Goal: Transaction & Acquisition: Book appointment/travel/reservation

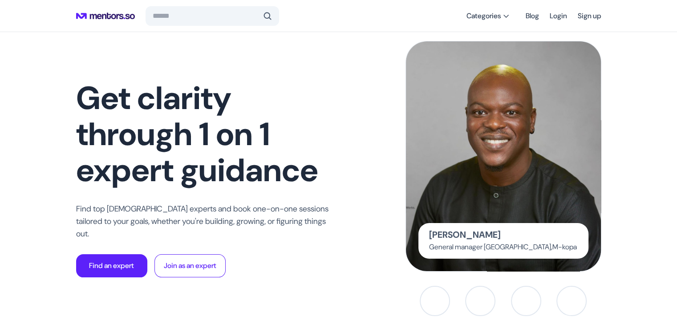
click at [467, 161] on img at bounding box center [503, 156] width 219 height 258
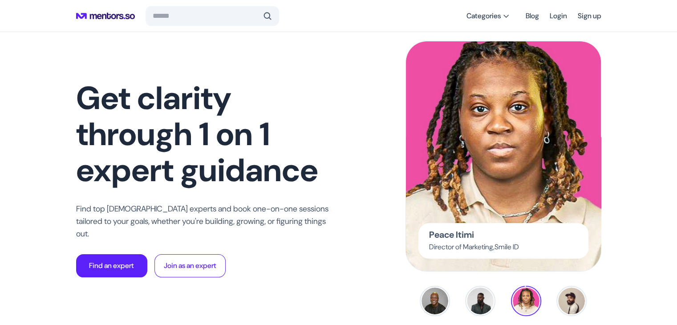
click at [495, 164] on img at bounding box center [503, 156] width 219 height 258
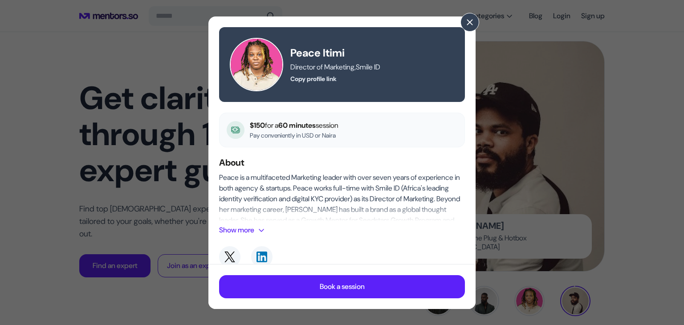
click at [262, 231] on span at bounding box center [261, 230] width 7 height 7
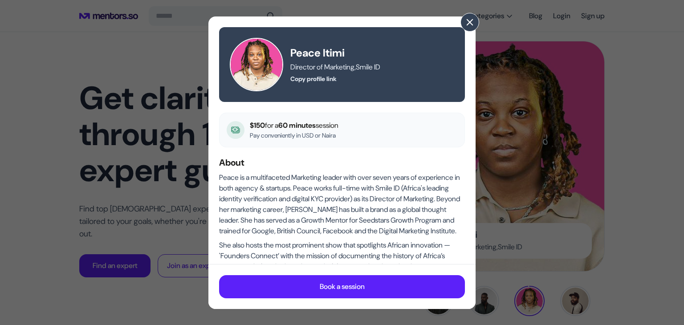
drag, startPoint x: 618, startPoint y: 202, endPoint x: 468, endPoint y: 20, distance: 235.9
click at [468, 20] on span at bounding box center [470, 22] width 10 height 10
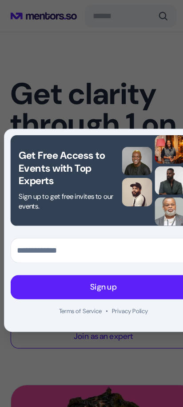
click at [128, 36] on div "Get Free Access to Events with Top Experts Sign up to get free invites to our e…" at bounding box center [91, 203] width 183 height 407
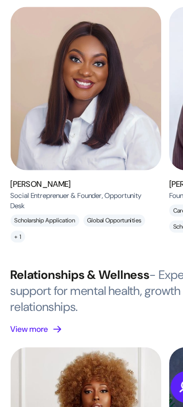
scroll to position [1106, 0]
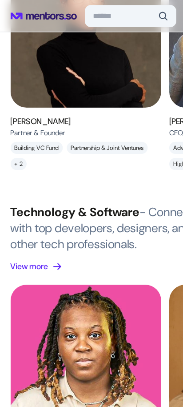
click at [77, 284] on img at bounding box center [76, 324] width 134 height 145
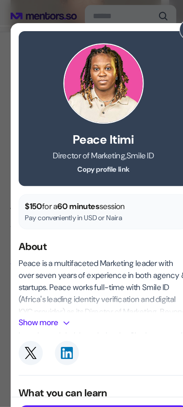
click at [59, 286] on span at bounding box center [58, 285] width 7 height 7
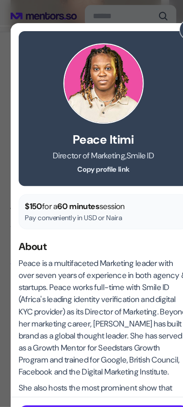
click at [161, 27] on button at bounding box center [168, 26] width 19 height 19
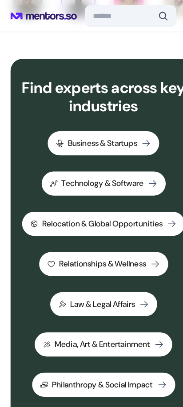
scroll to position [276, 0]
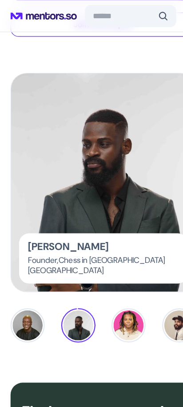
click at [85, 178] on img at bounding box center [92, 161] width 164 height 193
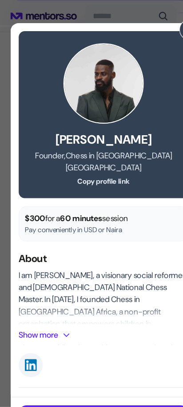
click at [52, 291] on p "Show more" at bounding box center [33, 296] width 35 height 11
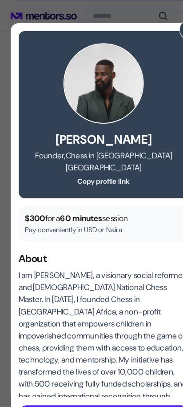
scroll to position [336, 0]
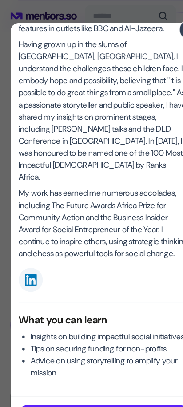
click at [59, 130] on p "Having grown up in the slums of [GEOGRAPHIC_DATA], [GEOGRAPHIC_DATA], I underst…" at bounding box center [91, 98] width 151 height 128
click at [59, 132] on p "Having grown up in the slums of [GEOGRAPHIC_DATA], [GEOGRAPHIC_DATA], I underst…" at bounding box center [91, 98] width 151 height 128
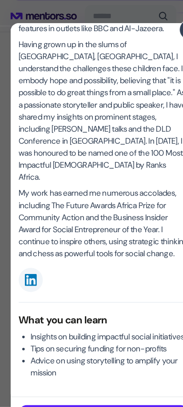
click at [59, 132] on p "Having grown up in the slums of [GEOGRAPHIC_DATA], [GEOGRAPHIC_DATA], I underst…" at bounding box center [91, 98] width 151 height 128
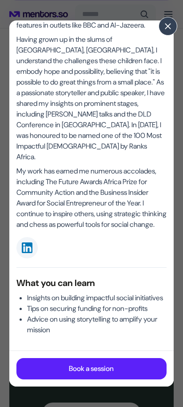
click at [103, 325] on p "Book a session" at bounding box center [91, 369] width 45 height 11
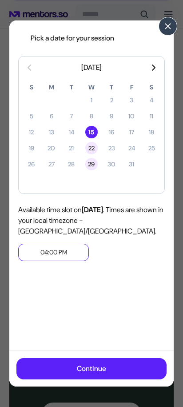
click at [94, 325] on p "Continue" at bounding box center [91, 369] width 29 height 11
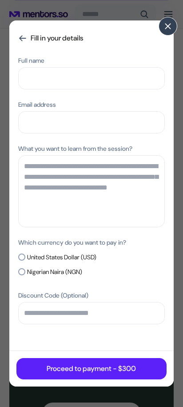
click at [39, 258] on p "United States Dollar (USD)" at bounding box center [61, 257] width 69 height 9
click at [74, 325] on p "Proceed to payment - $300" at bounding box center [91, 369] width 89 height 11
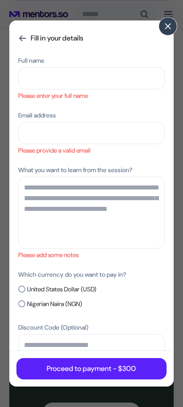
click at [167, 23] on span at bounding box center [168, 26] width 9 height 9
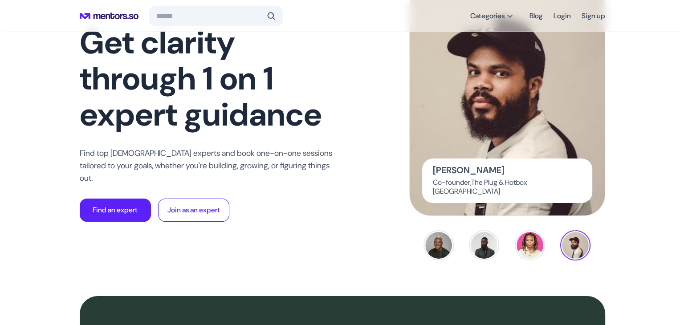
scroll to position [0, 0]
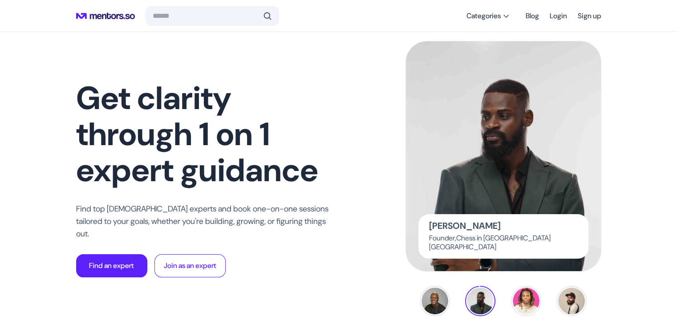
click at [476, 297] on img at bounding box center [480, 301] width 30 height 30
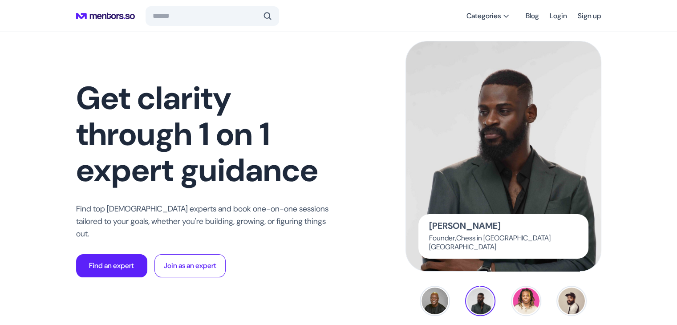
click at [495, 158] on img at bounding box center [503, 156] width 219 height 258
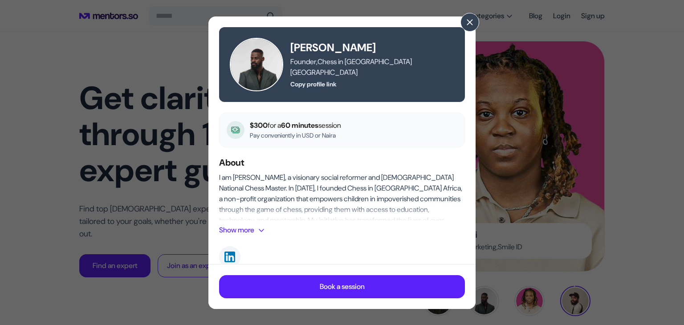
click at [258, 229] on button "Show more" at bounding box center [243, 230] width 49 height 11
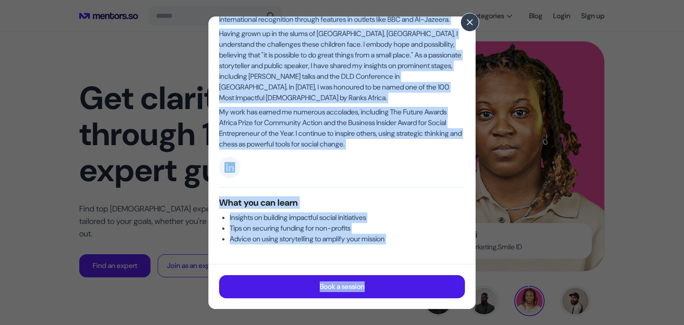
scroll to position [232, 0]
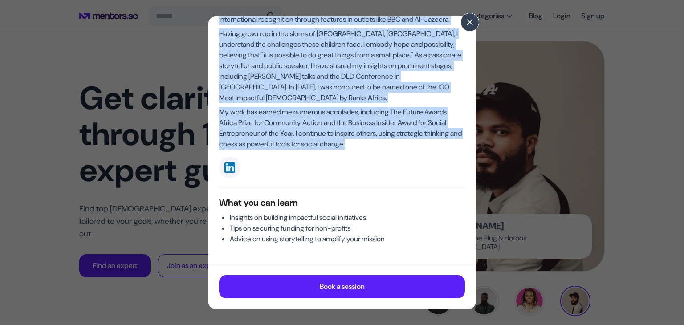
drag, startPoint x: 219, startPoint y: 177, endPoint x: 406, endPoint y: 146, distance: 189.0
click at [406, 146] on div "I am [PERSON_NAME], a visionary social reformer and [DEMOGRAPHIC_DATA] National…" at bounding box center [342, 49] width 246 height 199
copy div "I am [PERSON_NAME], a visionary social reformer and [DEMOGRAPHIC_DATA] National…"
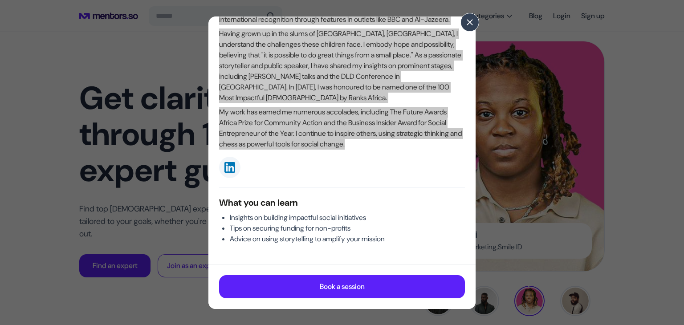
scroll to position [0, 0]
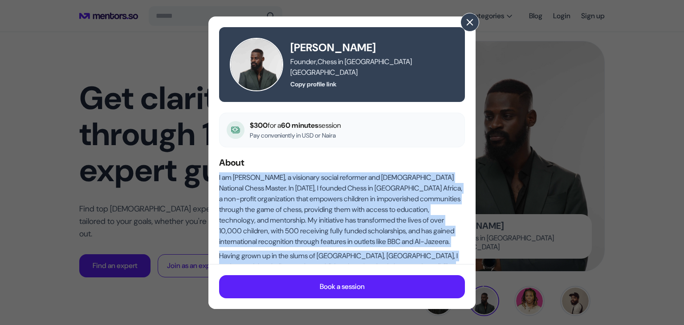
click at [463, 24] on button at bounding box center [469, 22] width 19 height 19
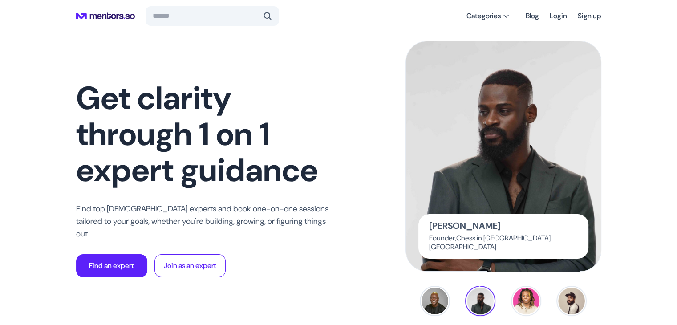
click at [511, 86] on img at bounding box center [503, 156] width 219 height 258
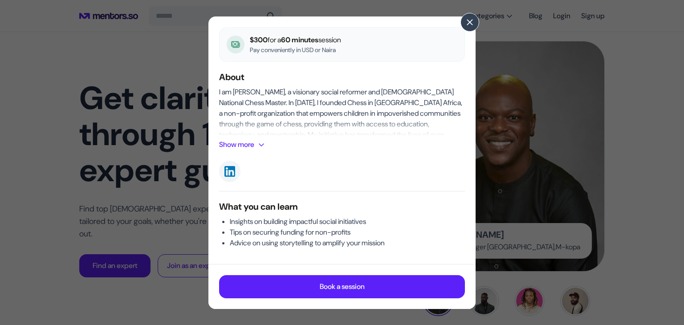
scroll to position [89, 0]
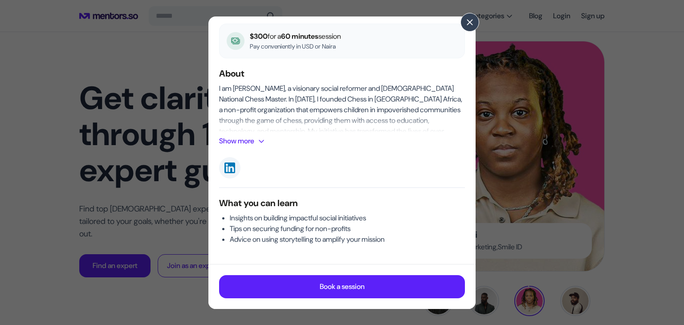
click at [265, 142] on span at bounding box center [261, 141] width 7 height 7
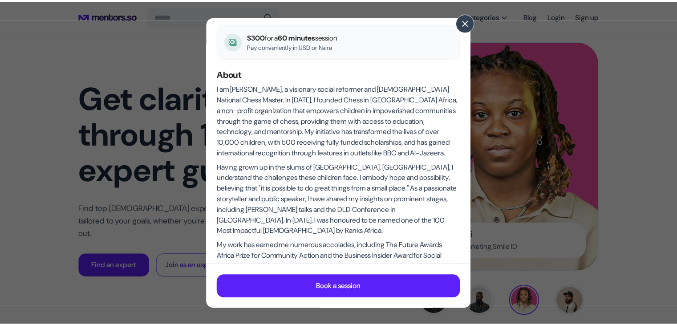
scroll to position [232, 0]
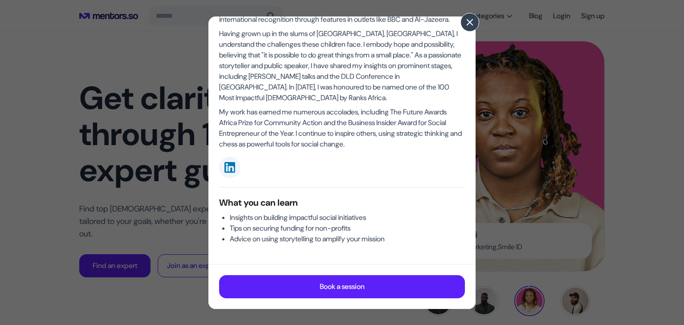
click at [467, 22] on span at bounding box center [470, 22] width 10 height 10
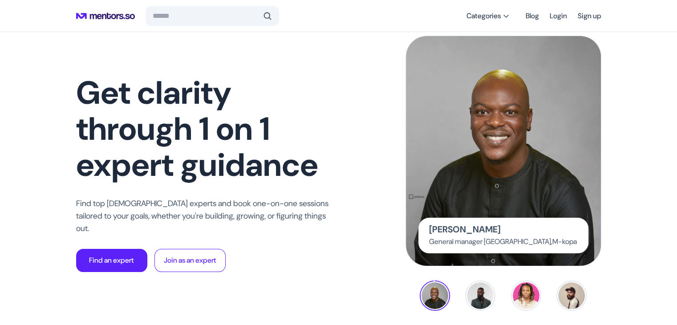
scroll to position [18, 0]
